Goal: Information Seeking & Learning: Understand process/instructions

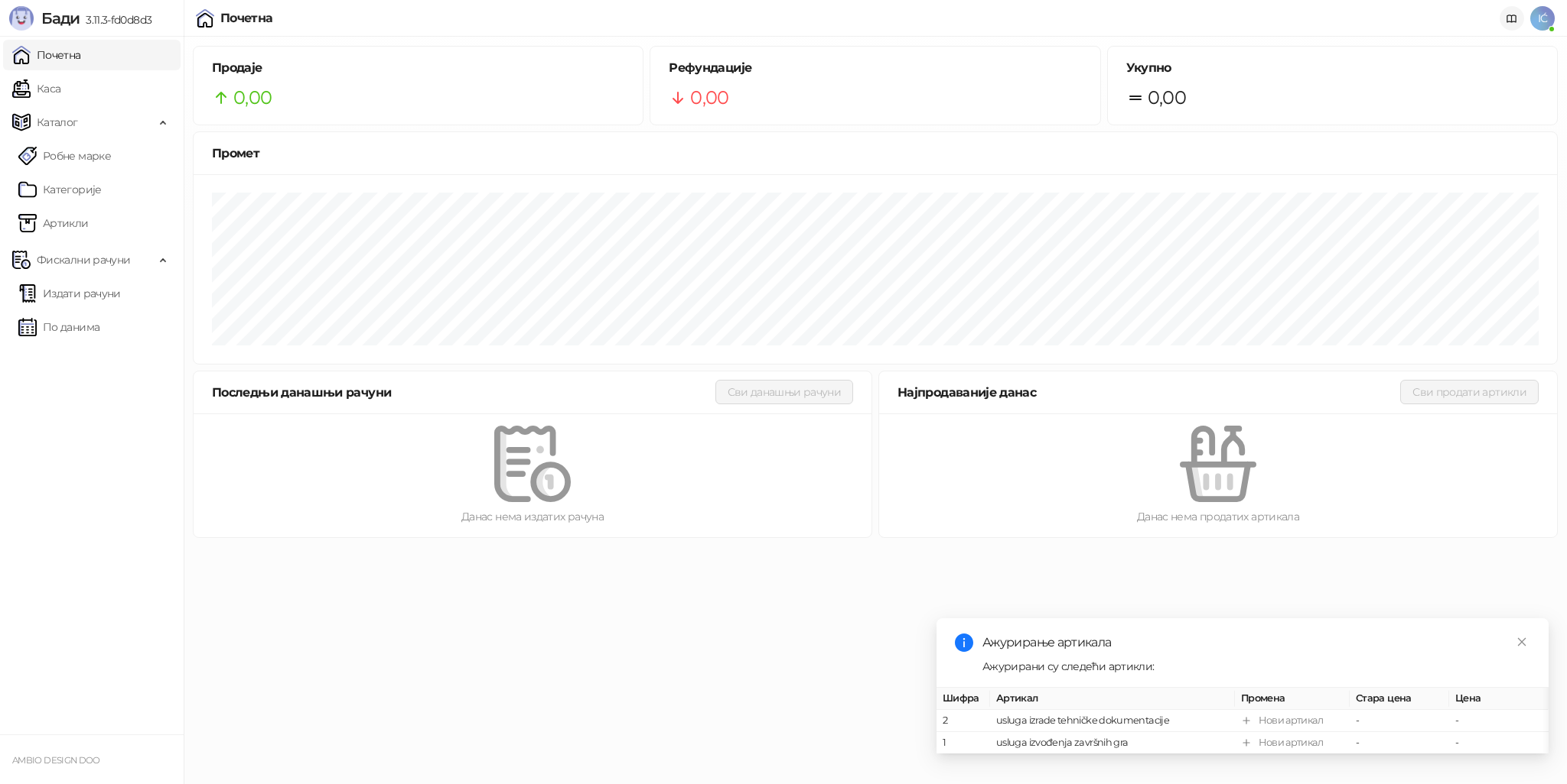
click at [1515, 17] on icon at bounding box center [1512, 18] width 13 height 13
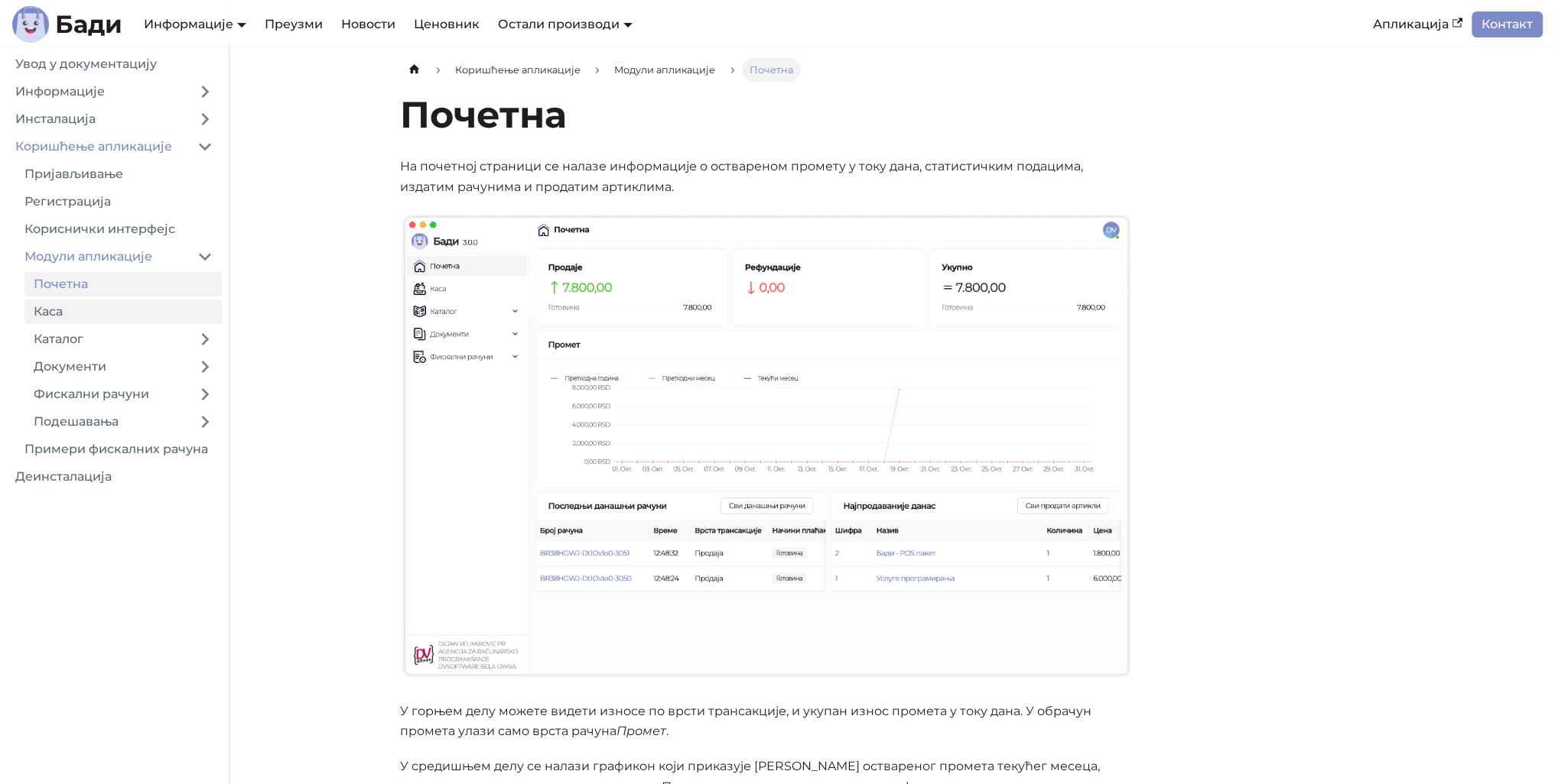
click at [100, 318] on link "Каса" at bounding box center [123, 312] width 198 height 24
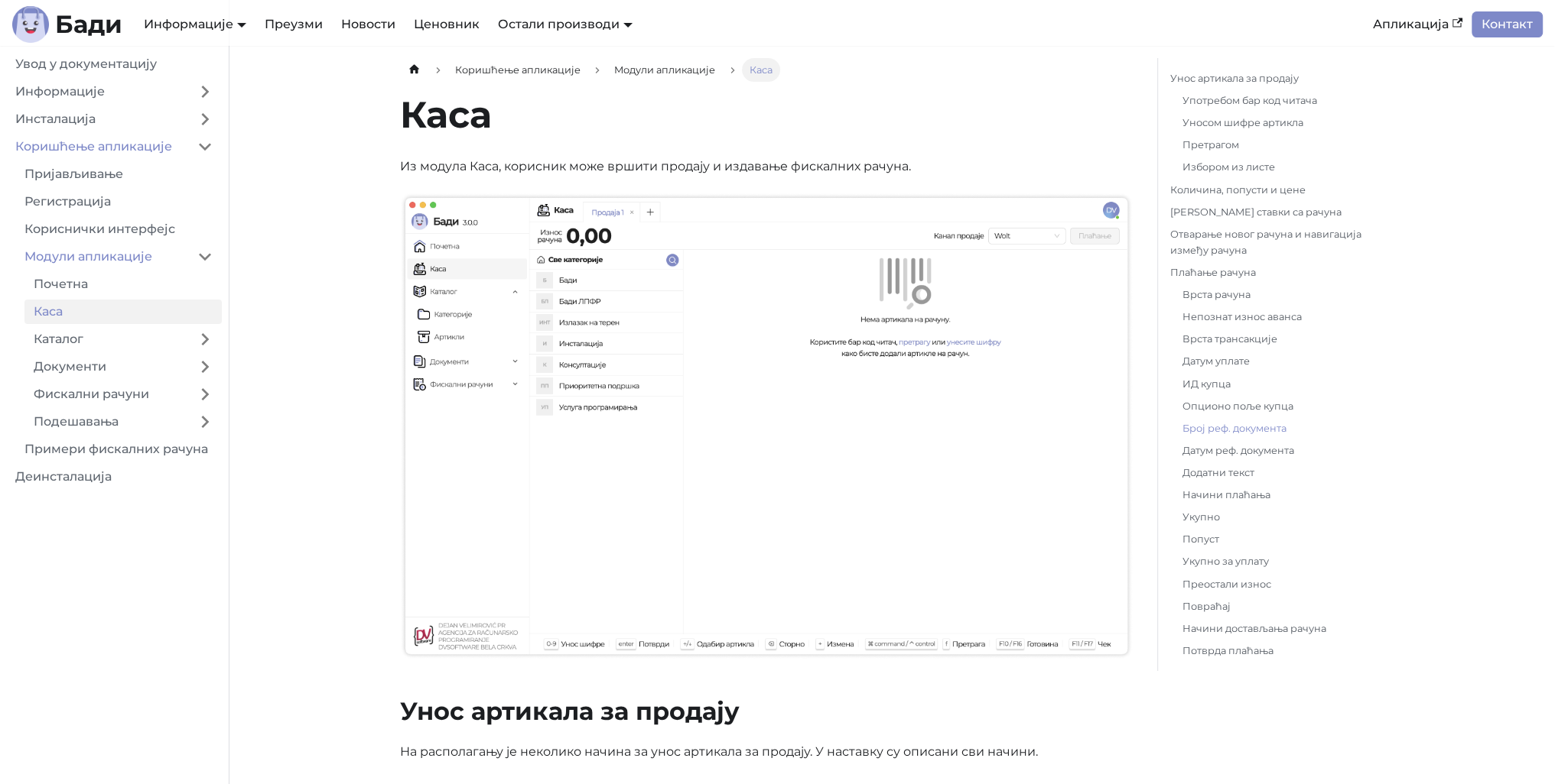
click at [1204, 427] on link "Број реф. документа" at bounding box center [1277, 428] width 191 height 16
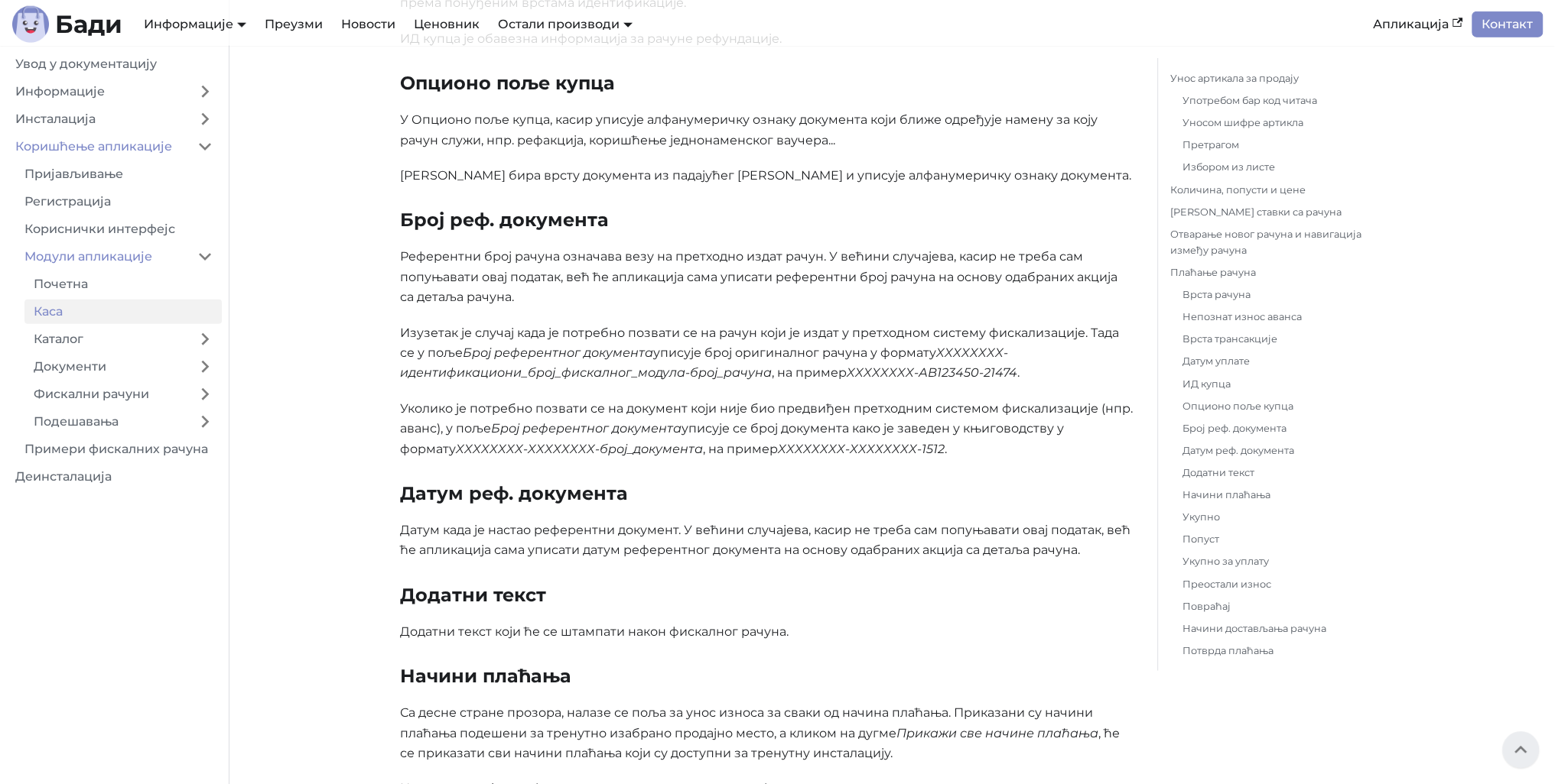
scroll to position [5066, 0]
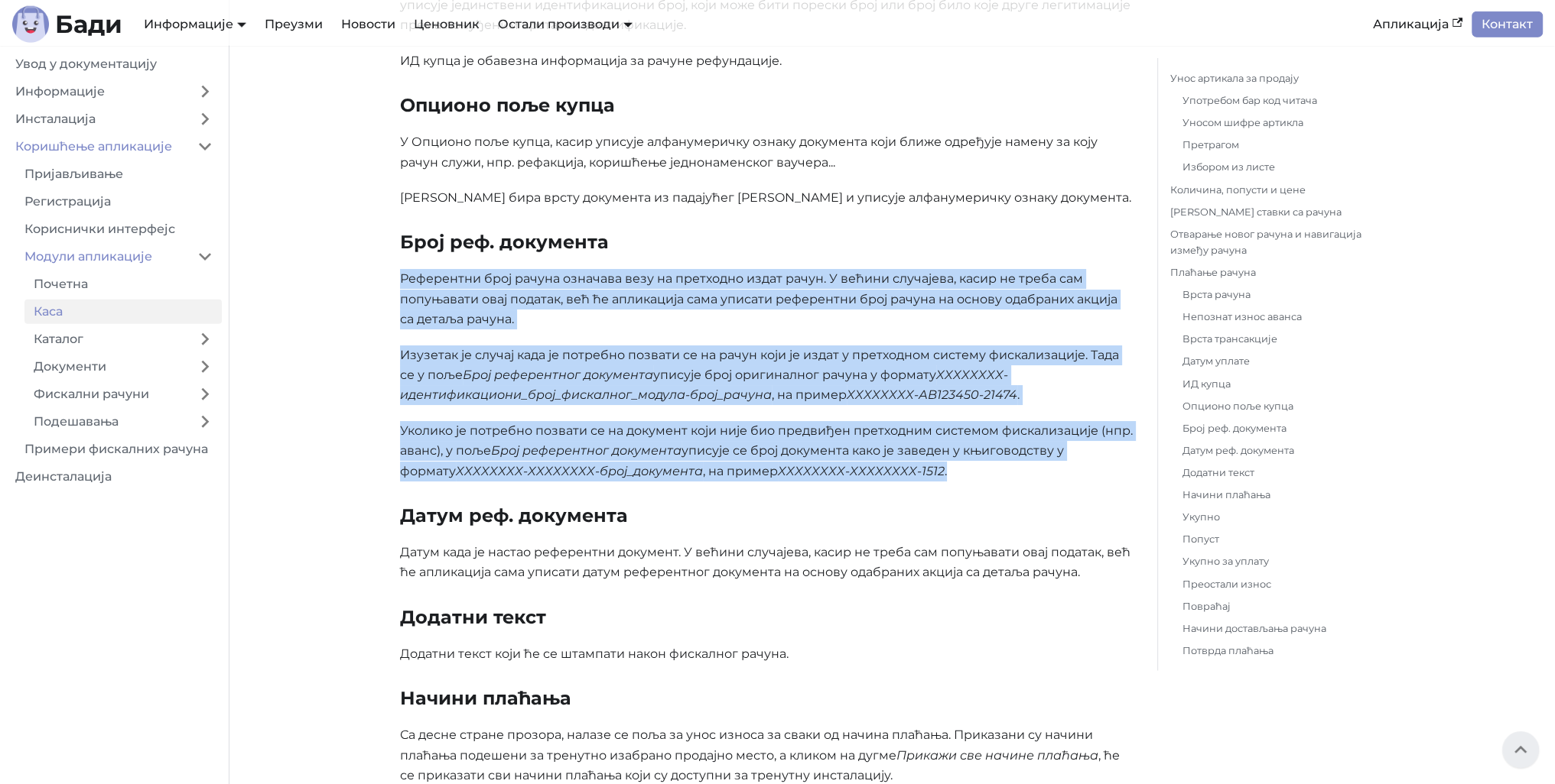
drag, startPoint x: 400, startPoint y: 271, endPoint x: 1028, endPoint y: 466, distance: 657.6
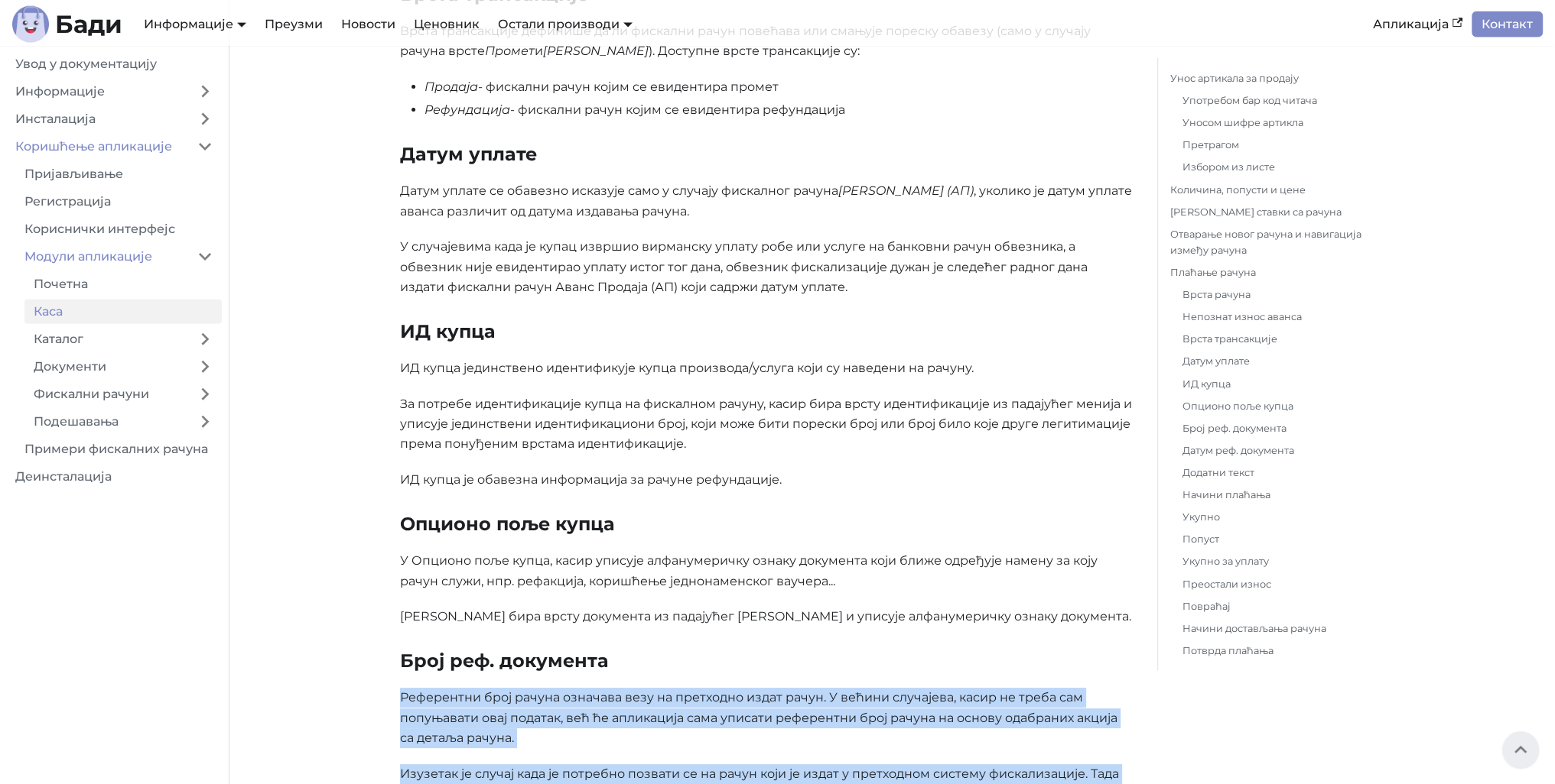
scroll to position [4587, 0]
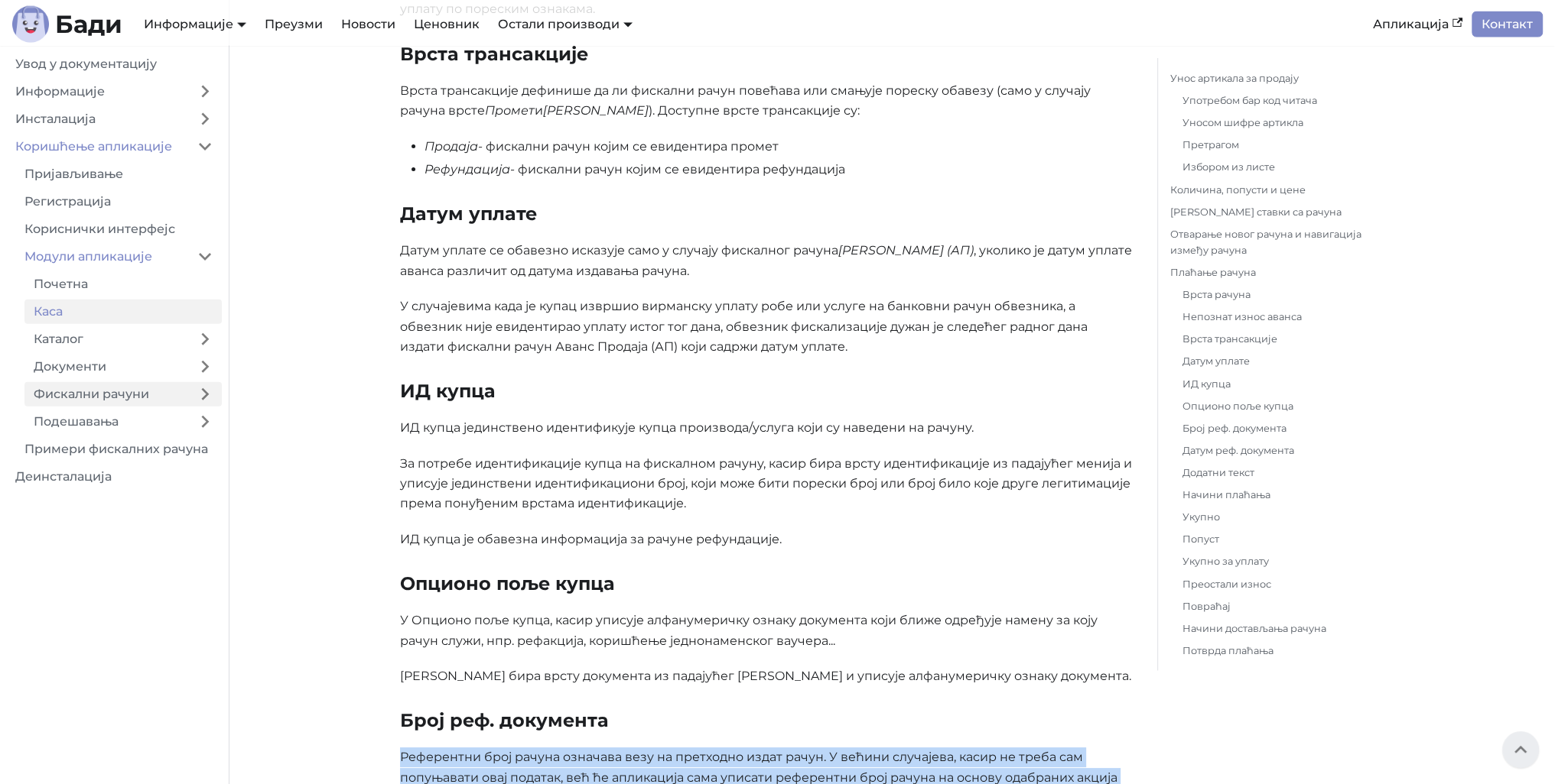
click at [107, 389] on link "Фискални рачуни" at bounding box center [106, 394] width 164 height 24
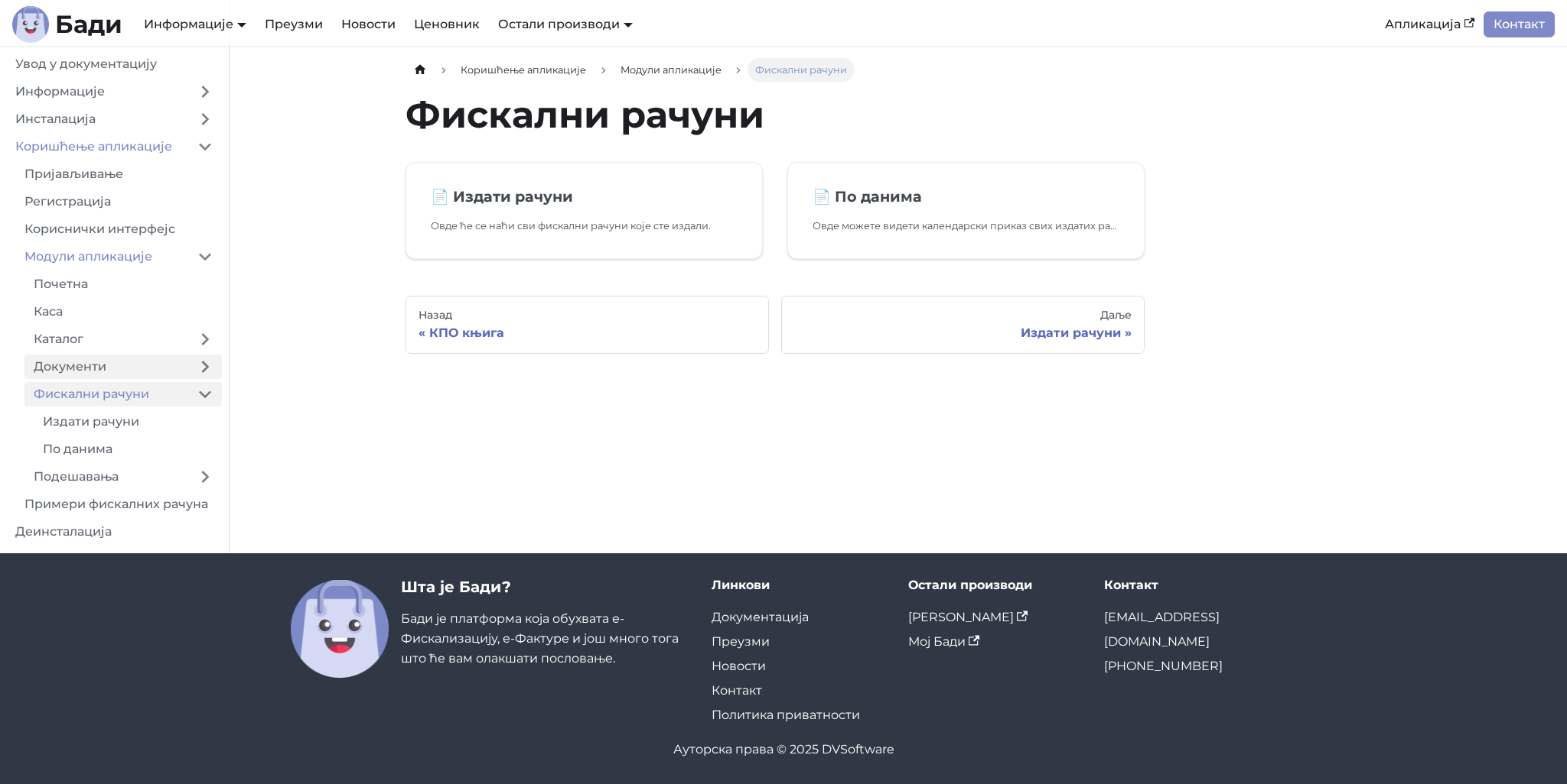
click at [96, 362] on link "Документи" at bounding box center [106, 367] width 164 height 24
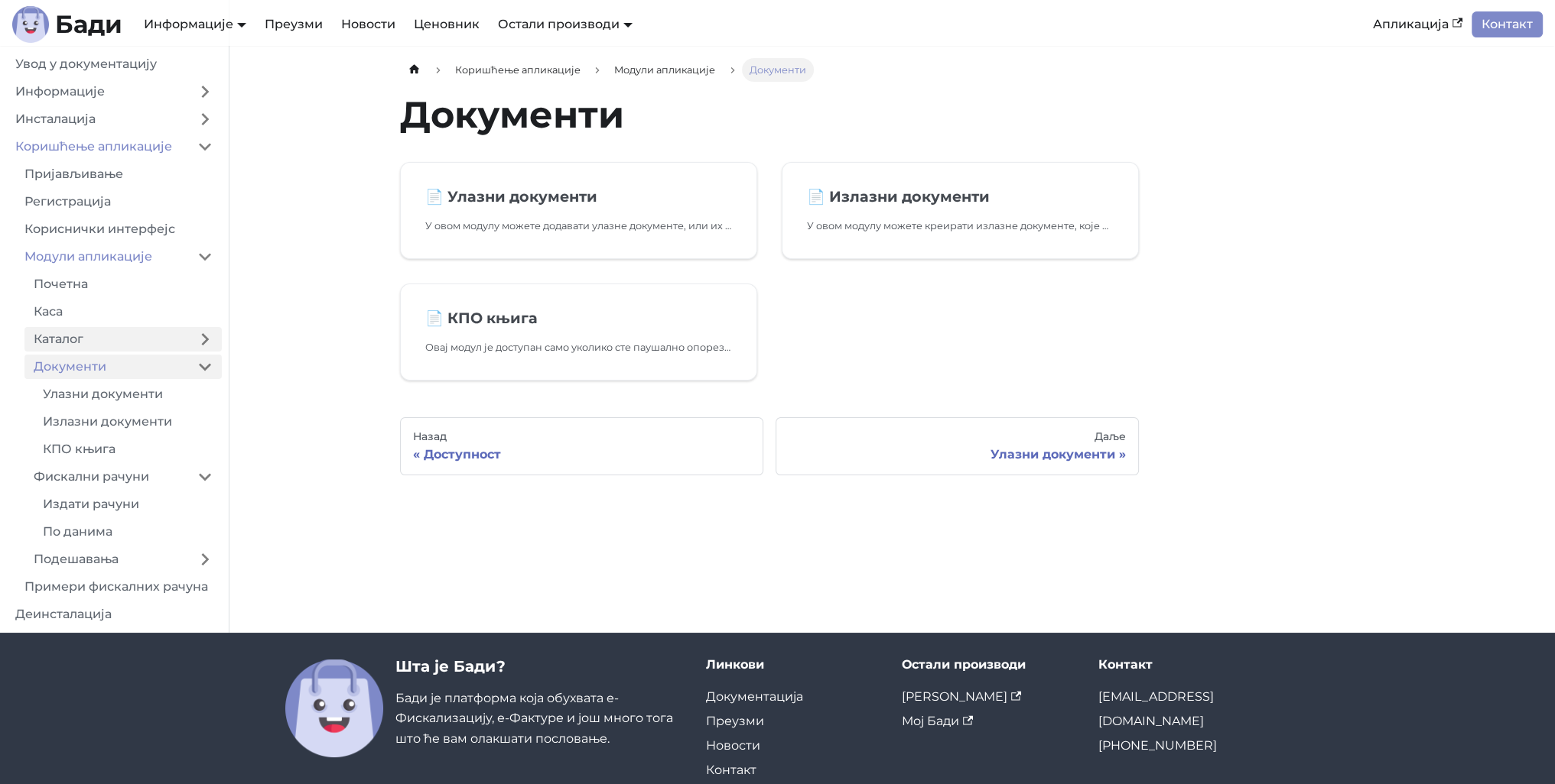
click at [85, 334] on link "Каталог" at bounding box center [106, 339] width 164 height 24
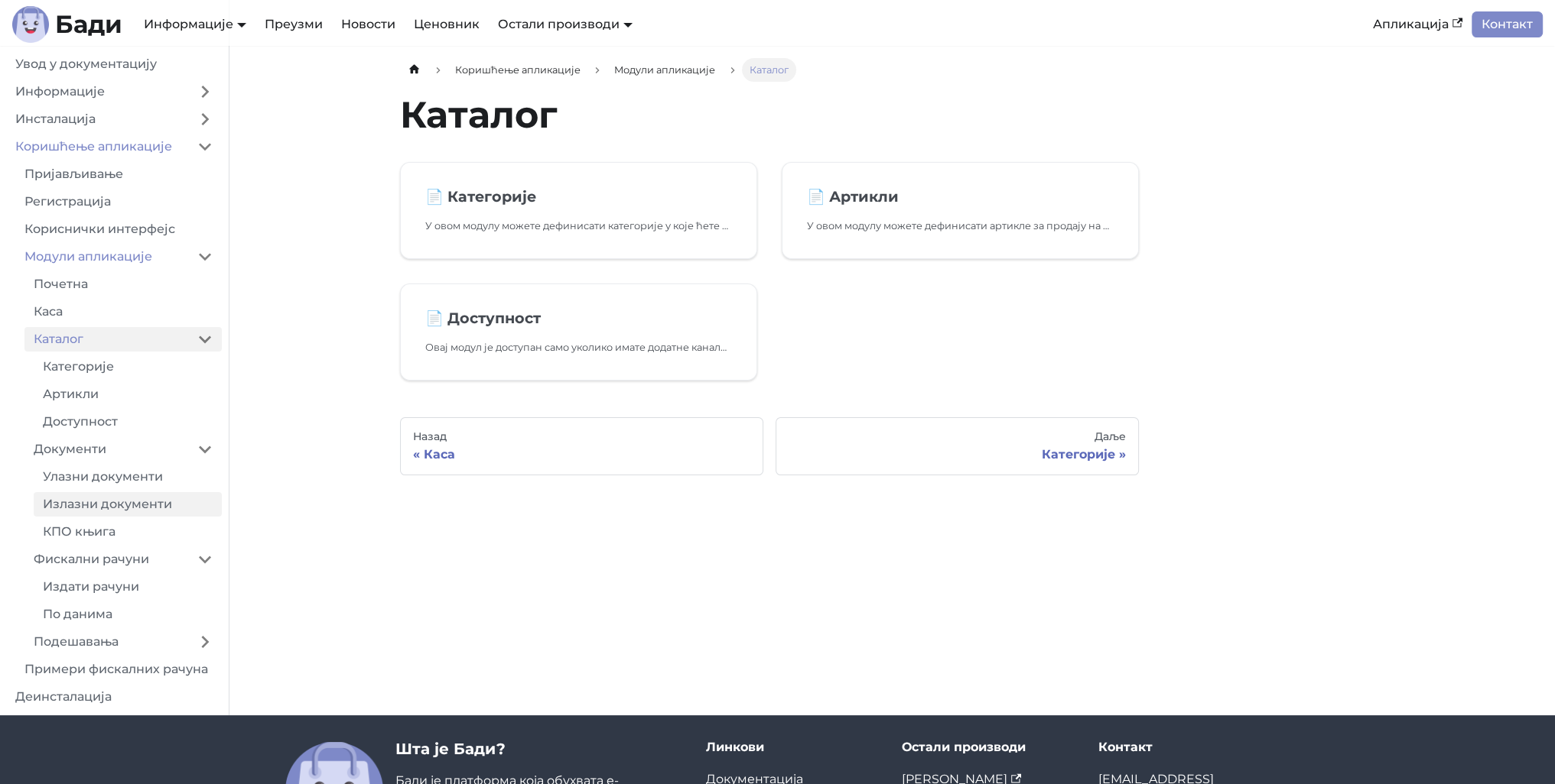
click at [55, 497] on link "Излазни документи" at bounding box center [128, 504] width 188 height 24
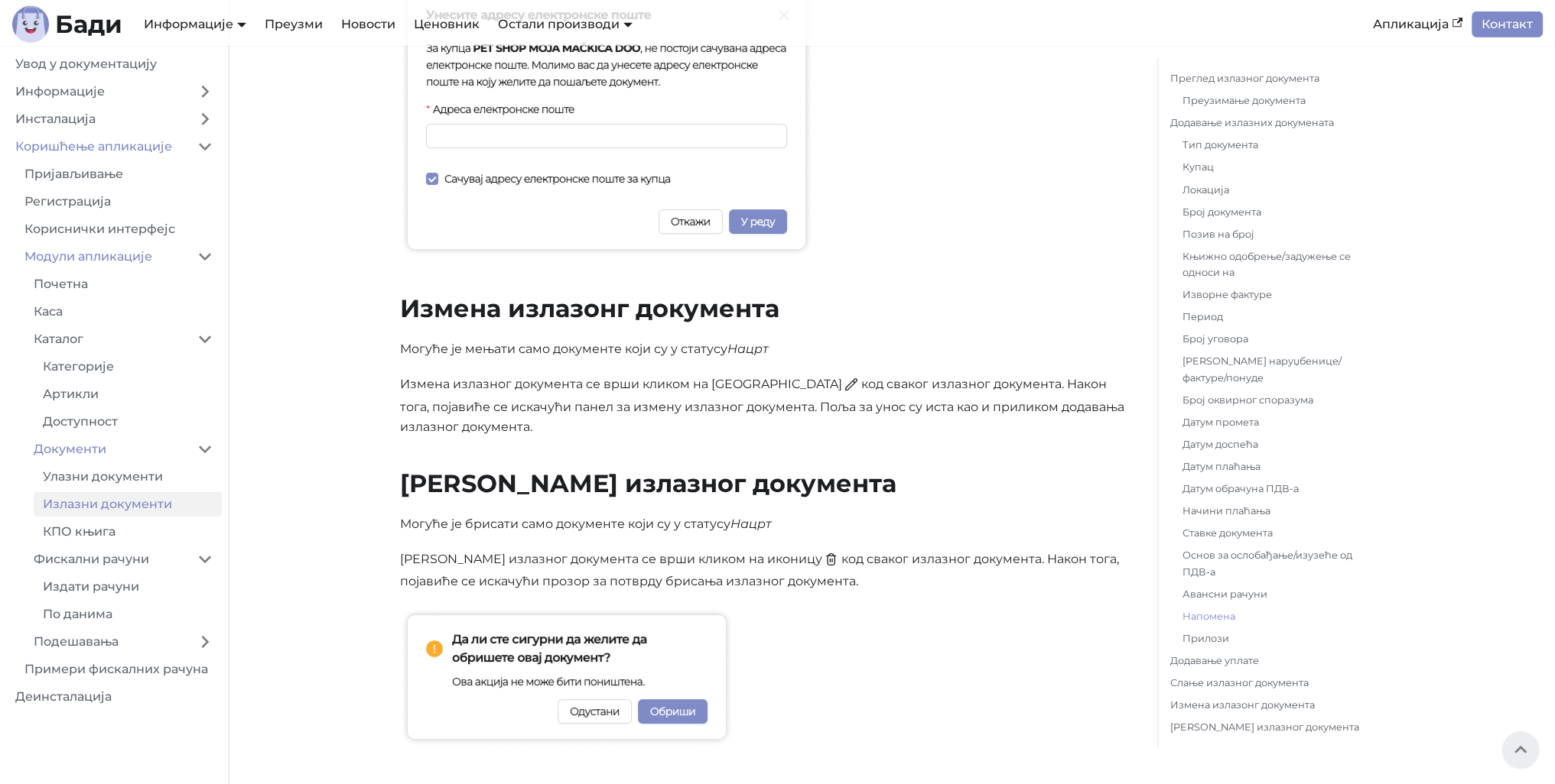
scroll to position [6222, 0]
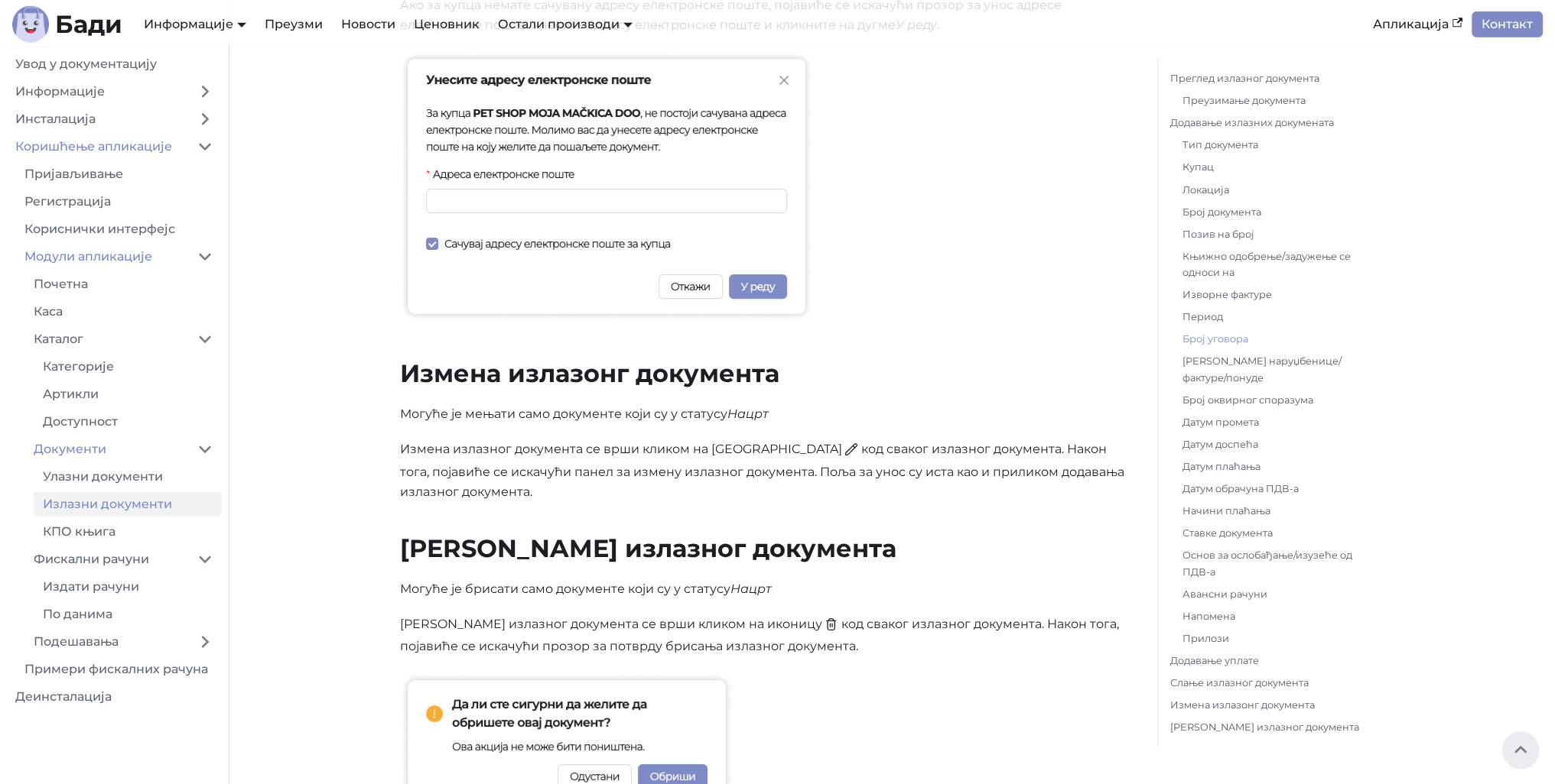
click at [1200, 340] on link "Број уговора" at bounding box center [1277, 339] width 191 height 16
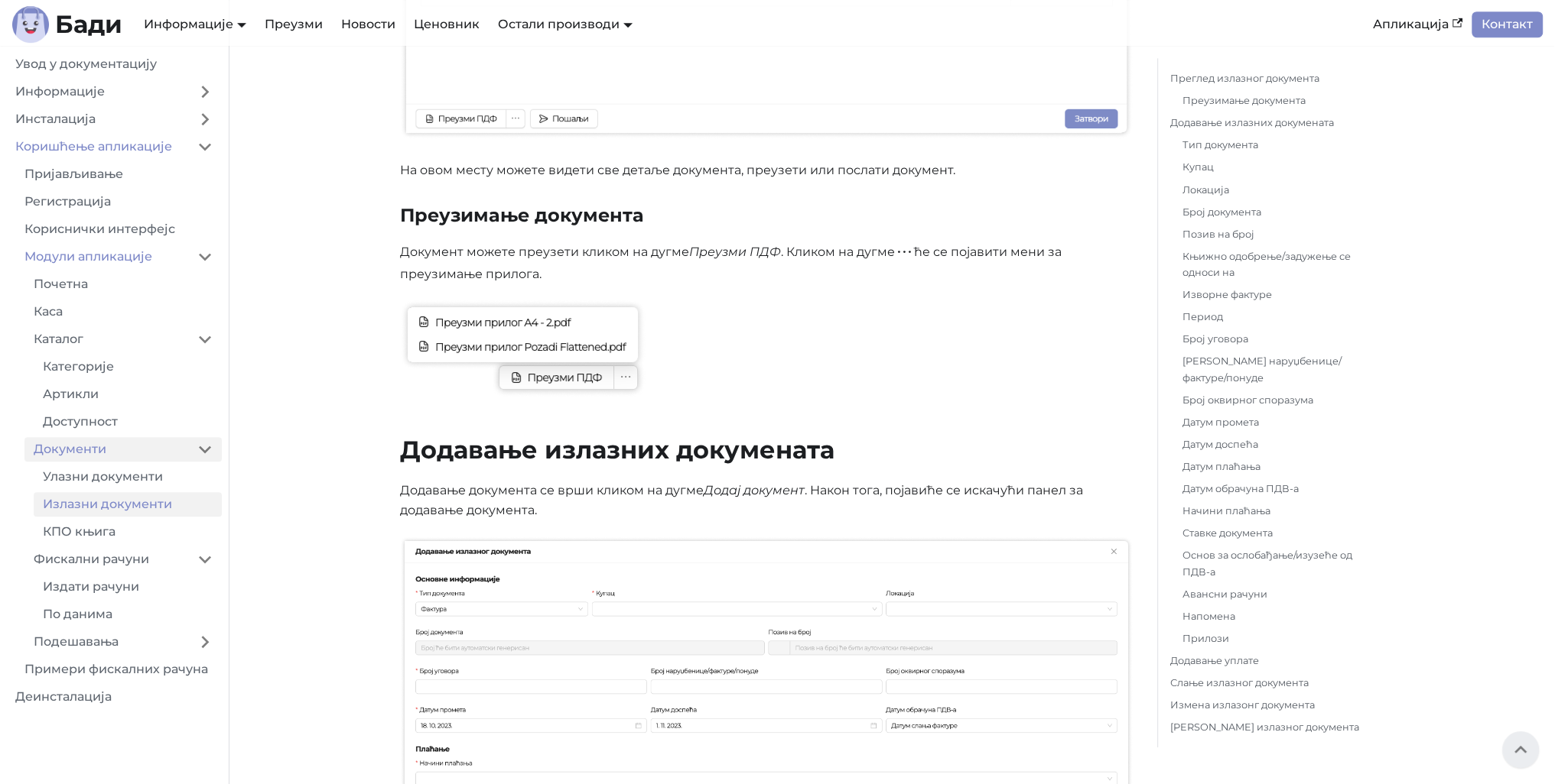
scroll to position [1129, 0]
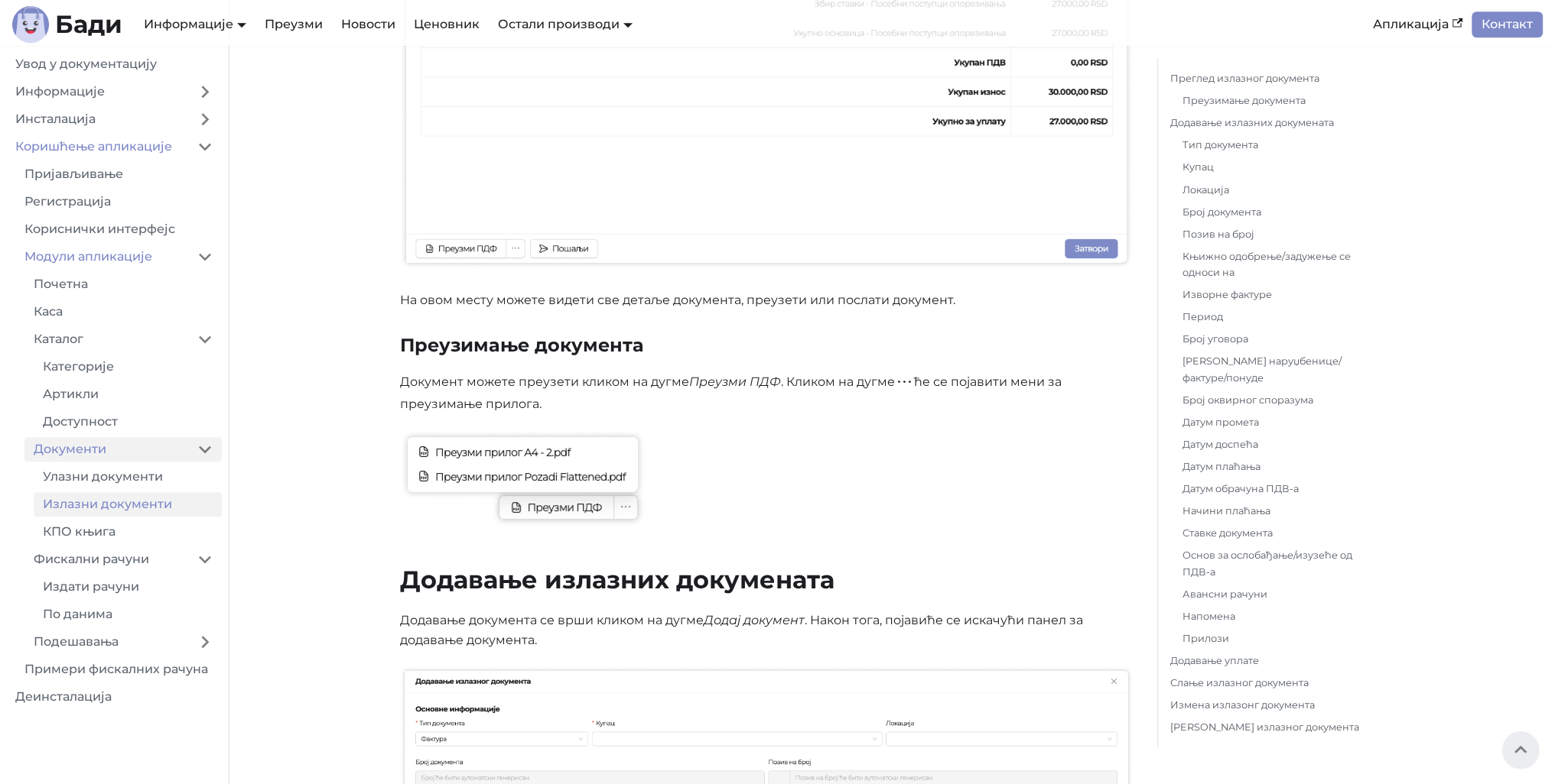
click at [81, 446] on link "Документи" at bounding box center [106, 449] width 164 height 24
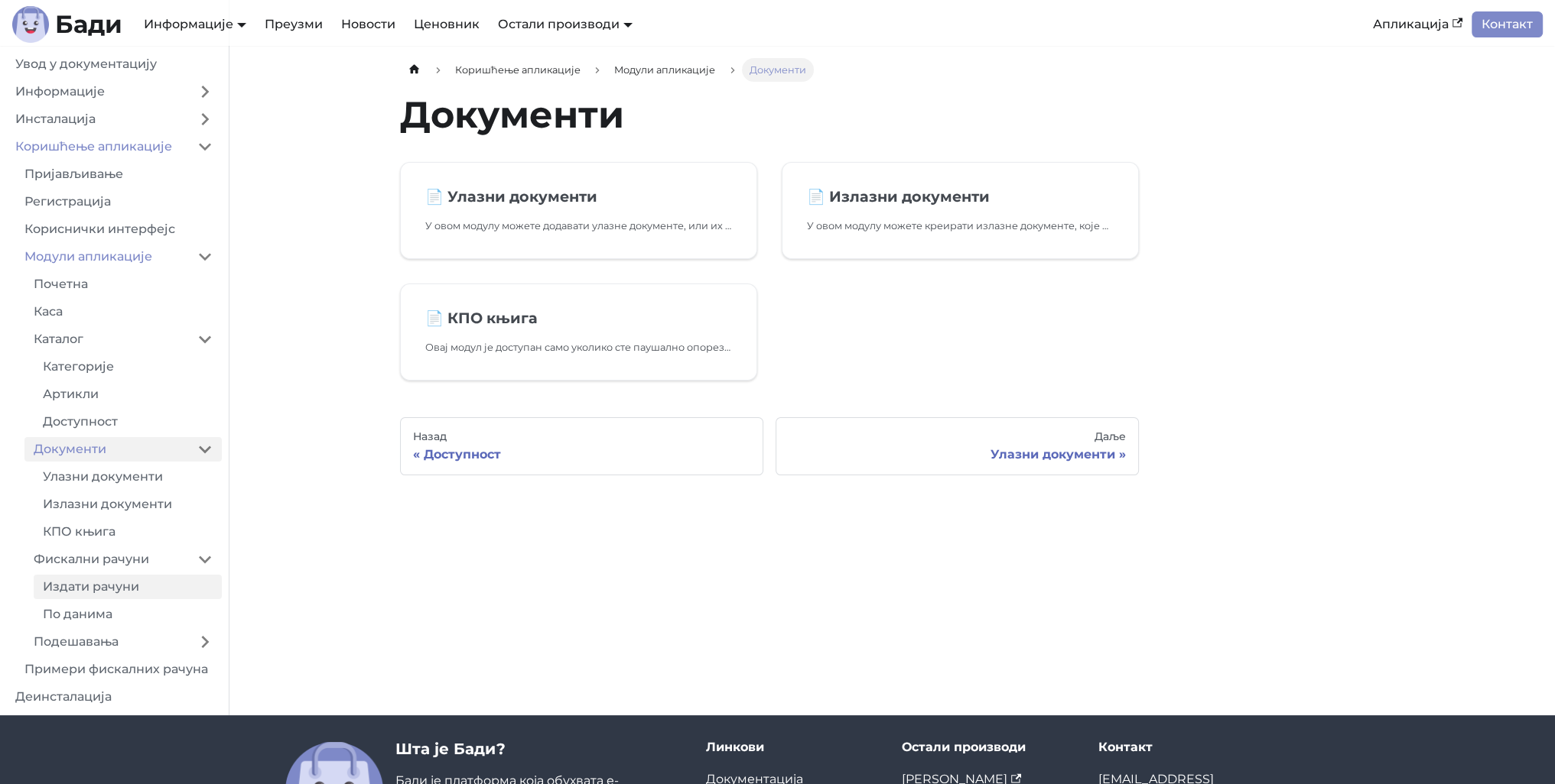
click at [77, 593] on link "Издати рачуни" at bounding box center [128, 587] width 188 height 24
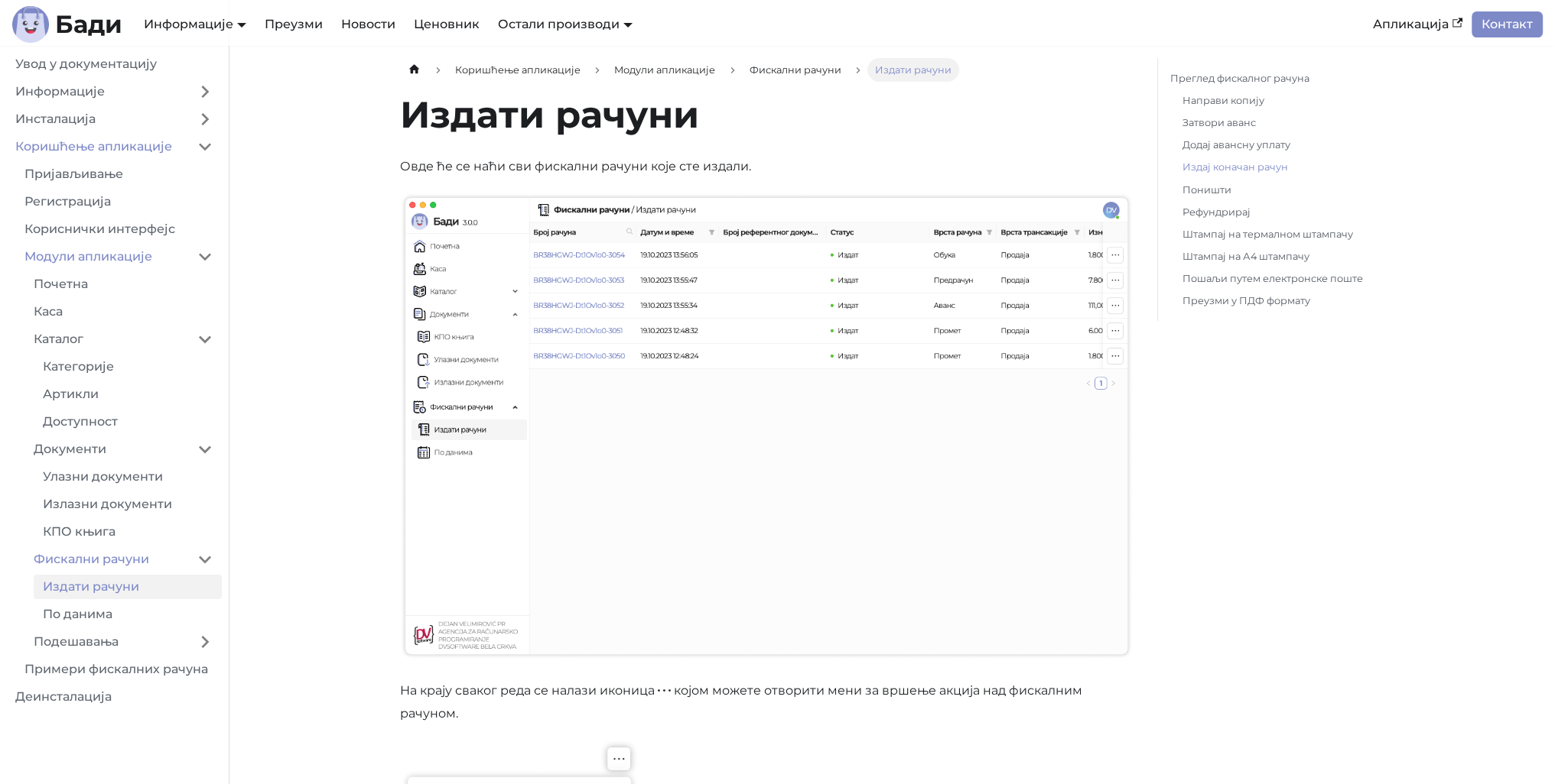
click at [1229, 167] on link "Издај коначан рачун" at bounding box center [1277, 166] width 191 height 16
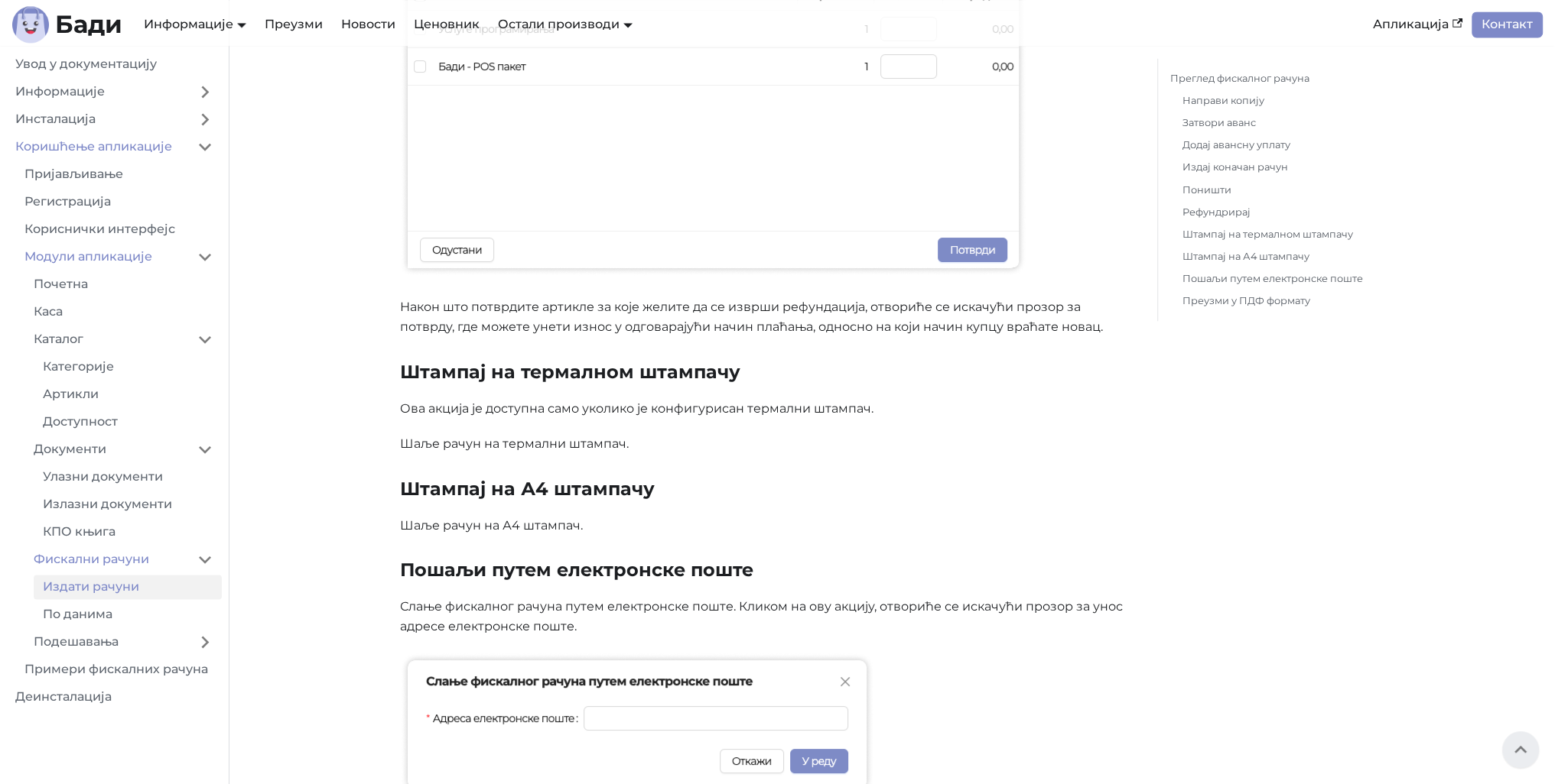
scroll to position [3083, 0]
